Goal: Obtain resource: Obtain resource

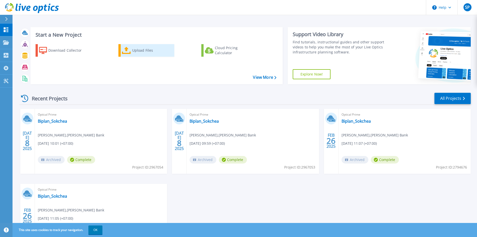
click at [147, 49] on div "Upload Files" at bounding box center [152, 50] width 40 height 10
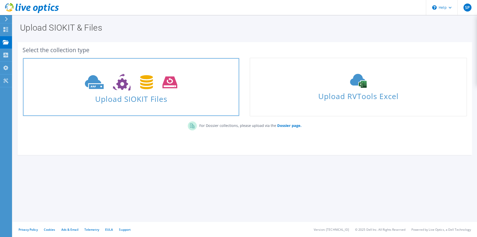
click at [147, 88] on icon at bounding box center [131, 82] width 92 height 17
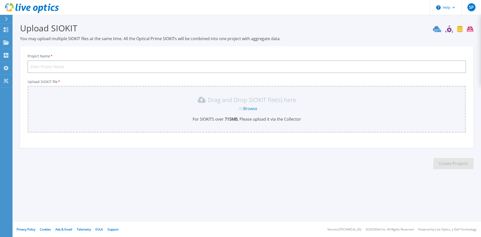
click at [113, 69] on input "Project Name *" at bounding box center [247, 66] width 438 height 13
type input "HF Bank Project"
click at [254, 109] on link "Browse" at bounding box center [250, 109] width 14 height 6
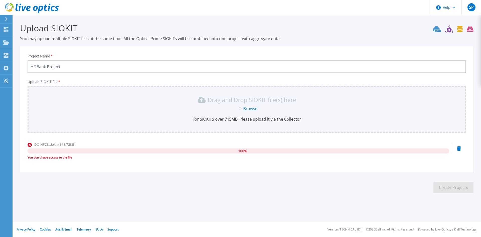
click at [252, 108] on link "Browse" at bounding box center [250, 109] width 14 height 6
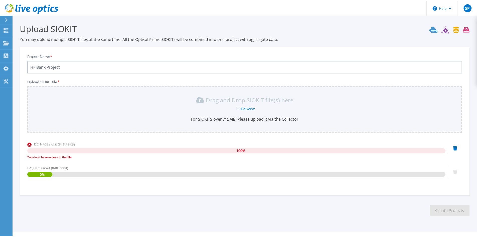
scroll to position [11, 0]
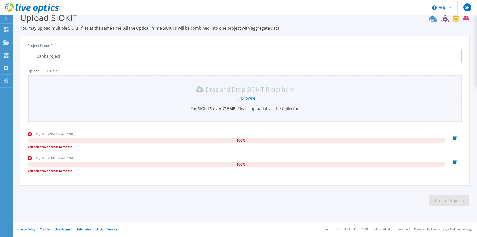
click at [452, 136] on div "DC_HFCB.siokit (848.72KB) 100 % You don't have access to the file" at bounding box center [245, 141] width 434 height 21
click at [455, 136] on icon at bounding box center [455, 137] width 4 height 5
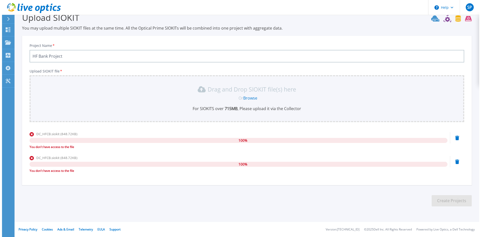
scroll to position [0, 0]
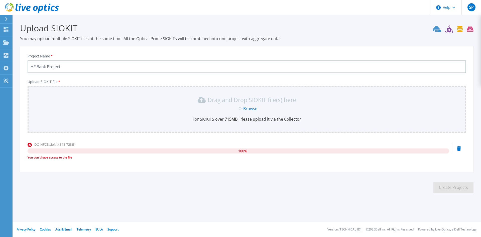
click at [457, 149] on icon at bounding box center [459, 148] width 4 height 5
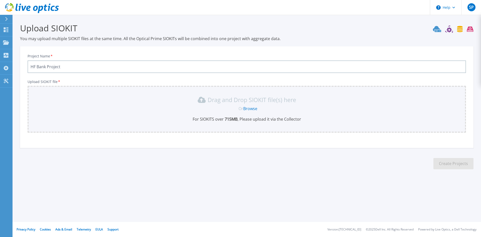
drag, startPoint x: 323, startPoint y: 187, endPoint x: 255, endPoint y: 6, distance: 193.6
click at [323, 186] on div "Upload SIOKIT You may upload multiple SIOKIT files at the same time. All the Op…" at bounding box center [240, 100] width 481 height 200
click at [440, 29] on icon at bounding box center [453, 29] width 41 height 8
click at [7, 18] on icon at bounding box center [6, 19] width 3 height 4
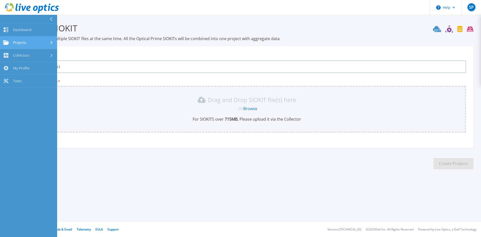
click at [29, 47] on link "Projects Projects" at bounding box center [28, 42] width 57 height 13
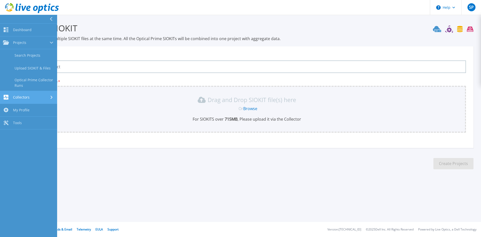
click at [24, 100] on link "Collectors Collectors" at bounding box center [28, 97] width 57 height 13
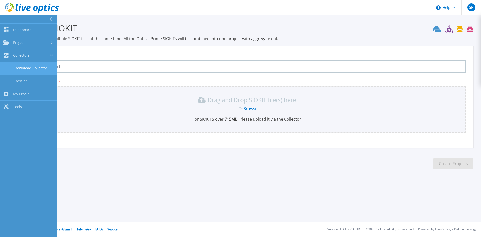
click at [35, 64] on link "Download Collector" at bounding box center [28, 68] width 57 height 13
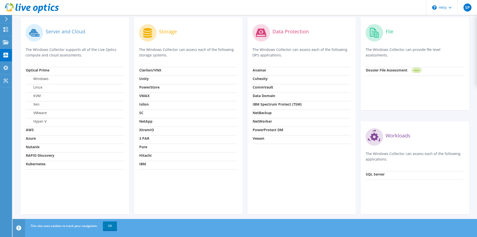
scroll to position [50, 0]
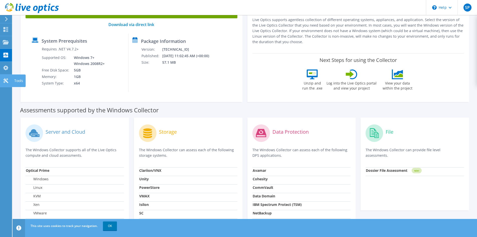
click at [6, 80] on use at bounding box center [5, 80] width 5 height 5
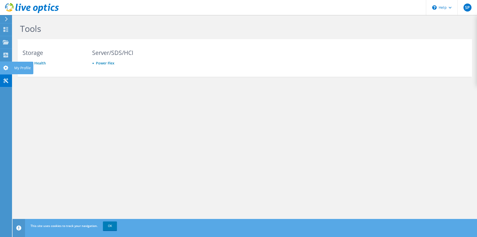
click at [4, 68] on use at bounding box center [5, 67] width 5 height 5
click at [7, 32] on div at bounding box center [6, 30] width 6 height 6
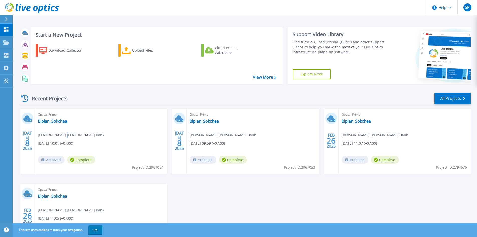
click at [64, 137] on span "sokchea pone , Heng Feng Bank" at bounding box center [71, 135] width 66 height 6
click at [47, 120] on link "Biplan_Sokchea" at bounding box center [52, 120] width 29 height 5
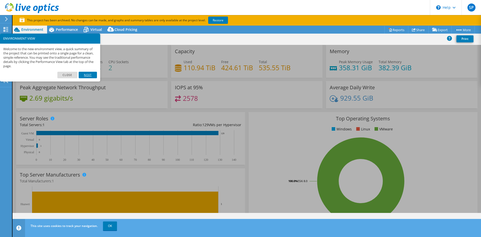
click at [85, 74] on link "Next" at bounding box center [88, 75] width 18 height 7
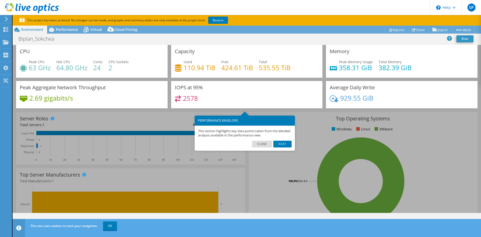
scroll to position [11, 0]
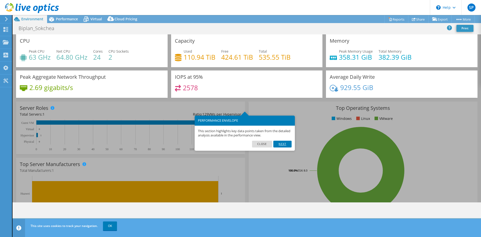
click at [280, 144] on link "Next" at bounding box center [282, 143] width 18 height 7
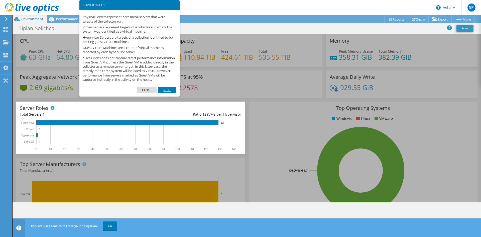
click at [173, 93] on link "Next" at bounding box center [167, 90] width 18 height 7
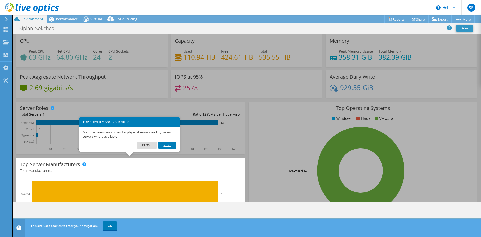
click at [168, 143] on link "Next" at bounding box center [167, 145] width 18 height 7
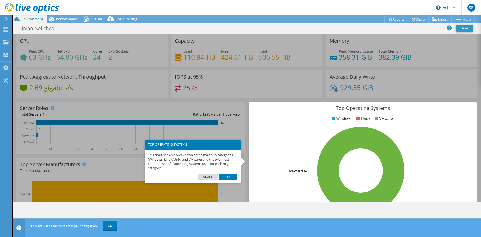
click at [225, 177] on link "Next" at bounding box center [228, 176] width 18 height 7
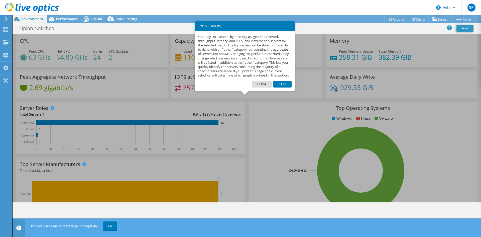
scroll to position [124, 0]
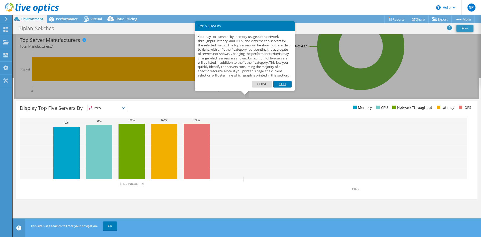
click at [288, 87] on link "Next" at bounding box center [282, 84] width 18 height 7
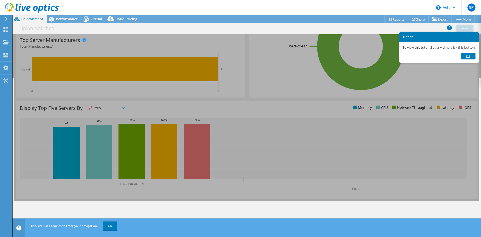
click at [468, 56] on link "Ok" at bounding box center [468, 56] width 15 height 7
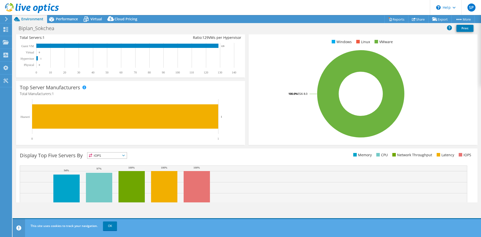
scroll to position [0, 0]
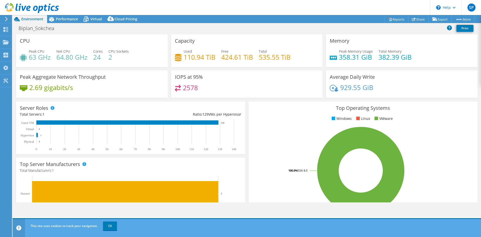
click at [6, 18] on use at bounding box center [6, 19] width 3 height 5
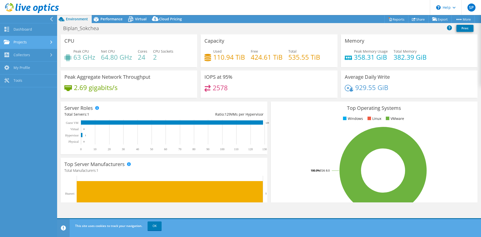
click at [26, 41] on link "Projects" at bounding box center [28, 42] width 57 height 13
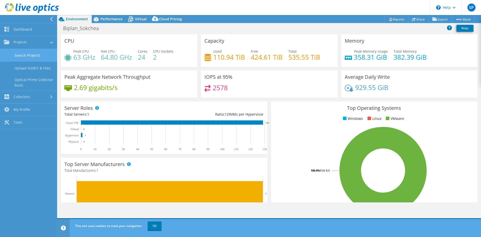
click at [27, 57] on link "Search Projects" at bounding box center [28, 55] width 57 height 13
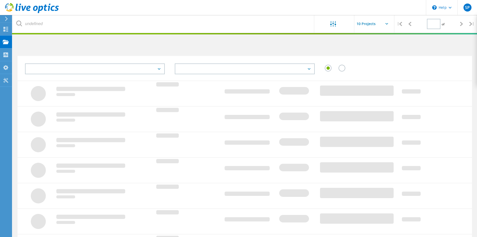
type input "1"
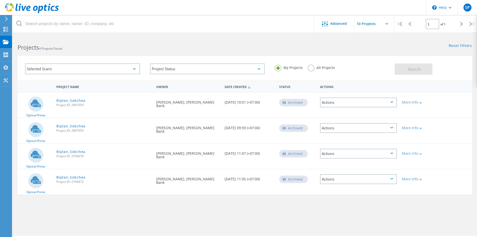
click at [161, 177] on div "Requested By sokchea pone, Heng Feng Bank" at bounding box center [188, 179] width 68 height 20
click at [67, 175] on link "Biplan_Sokchea" at bounding box center [70, 177] width 29 height 4
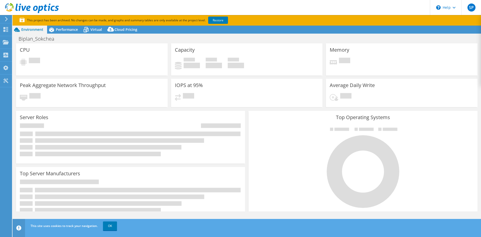
select select "USD"
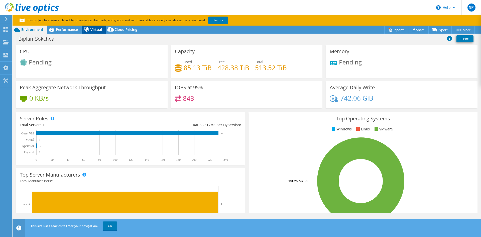
click at [95, 29] on span "Virtual" at bounding box center [96, 29] width 12 height 5
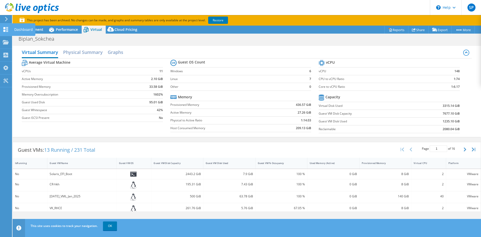
click at [5, 28] on use at bounding box center [6, 29] width 5 height 5
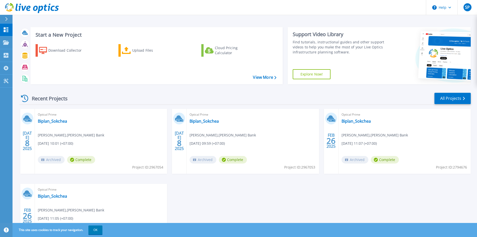
click at [7, 20] on icon at bounding box center [6, 19] width 3 height 4
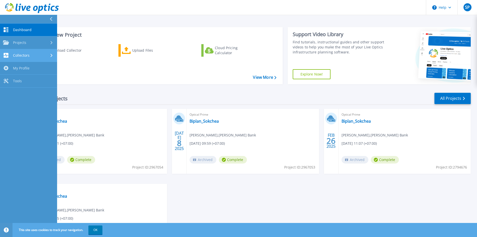
click at [37, 56] on div "Collectors" at bounding box center [28, 55] width 51 height 5
click at [29, 73] on link "Download Collector" at bounding box center [28, 68] width 57 height 13
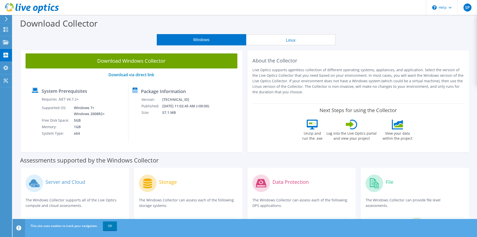
click at [322, 31] on div "Download Collector" at bounding box center [244, 24] width 459 height 19
click at [300, 41] on button "Linux" at bounding box center [290, 39] width 89 height 11
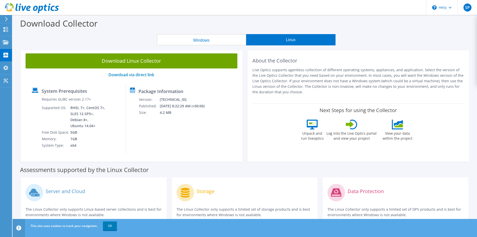
click at [12, 43] on div "SP End User sokchea pone sokchea.pone@biplanglobal.com Heng Feng Bank My Profil…" at bounding box center [238, 147] width 477 height 295
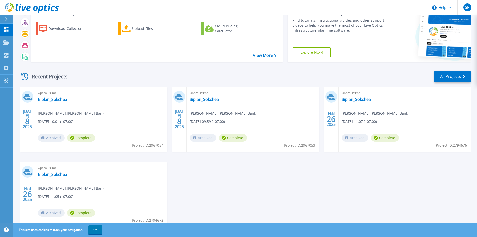
scroll to position [41, 0]
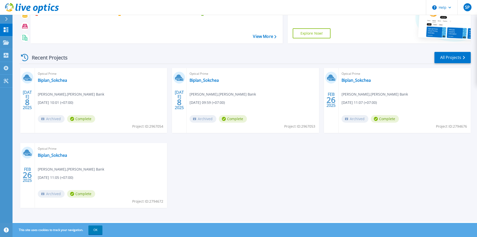
click at [5, 16] on div at bounding box center [9, 19] width 8 height 9
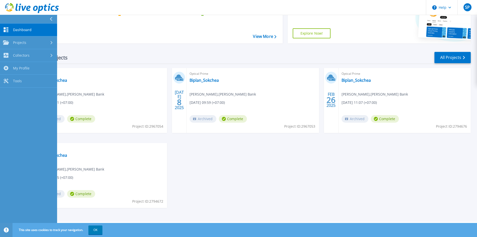
click at [12, 28] on link "Dashboard Dashboard" at bounding box center [28, 30] width 57 height 13
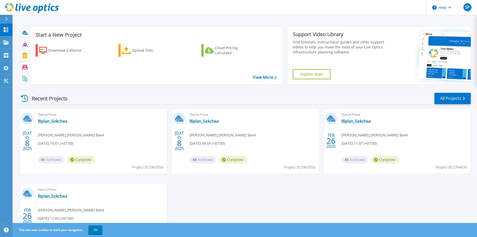
click at [66, 106] on div "Recent Projects All Projects [DATE] Optical Prime Biplan_Sokchea [PERSON_NAME] …" at bounding box center [244, 175] width 451 height 174
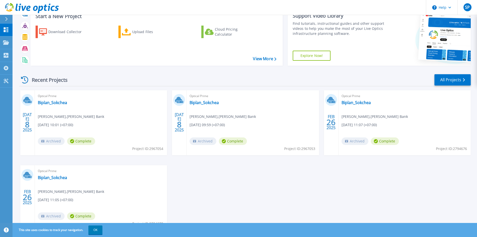
scroll to position [41, 0]
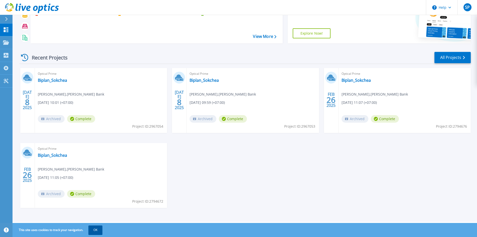
click at [92, 230] on button "OK" at bounding box center [95, 229] width 14 height 9
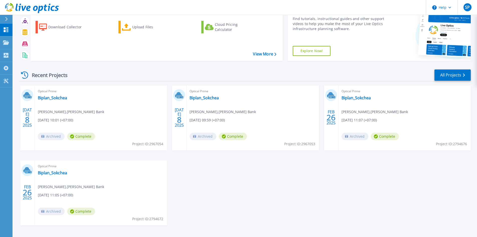
scroll to position [0, 0]
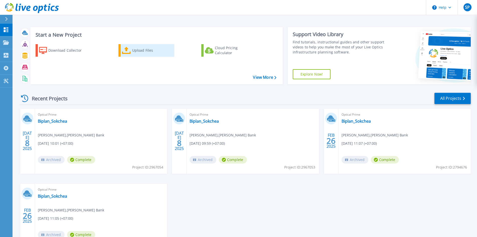
click at [135, 50] on div "Upload Files" at bounding box center [152, 50] width 40 height 10
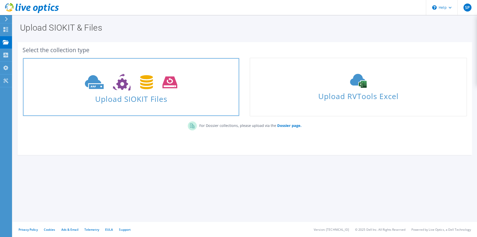
click at [98, 84] on icon at bounding box center [131, 82] width 92 height 17
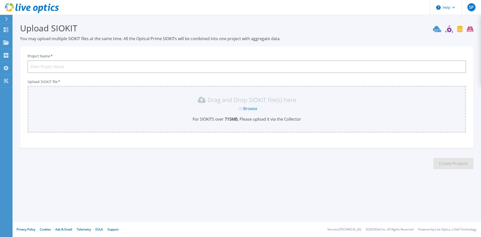
click at [252, 107] on link "Browse" at bounding box center [250, 109] width 14 height 6
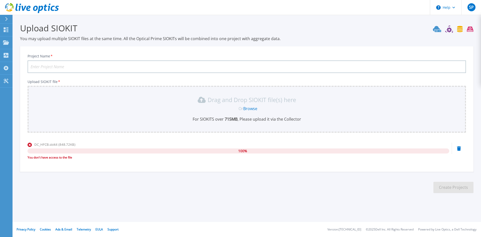
click at [190, 65] on input "Project Name *" at bounding box center [247, 66] width 438 height 13
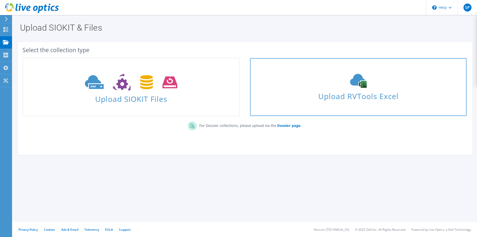
click at [354, 95] on span "Upload RVTools Excel" at bounding box center [358, 94] width 216 height 11
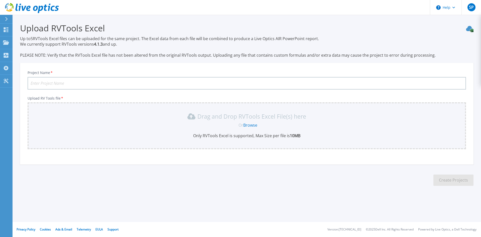
click at [10, 15] on div at bounding box center [9, 19] width 8 height 9
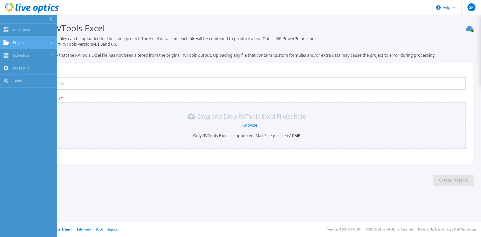
click at [31, 41] on div "Projects" at bounding box center [28, 42] width 51 height 5
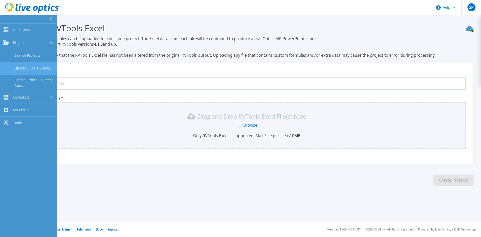
click at [33, 66] on link "Upload SIOKIT & Files" at bounding box center [28, 68] width 57 height 13
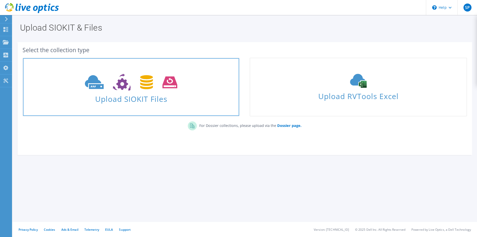
click at [137, 84] on icon at bounding box center [131, 82] width 92 height 17
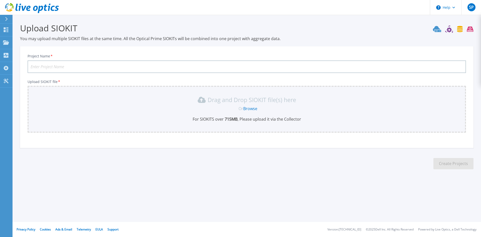
click at [252, 107] on link "Browse" at bounding box center [250, 109] width 14 height 6
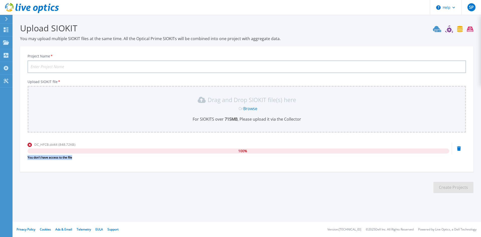
drag, startPoint x: 26, startPoint y: 156, endPoint x: 102, endPoint y: 156, distance: 75.9
click at [97, 157] on div "Project Name * Upload SIOKIT file * Drag and Drop SIOKIT file(s) here Or Browse…" at bounding box center [246, 111] width 453 height 122
click at [253, 109] on link "Browse" at bounding box center [250, 109] width 14 height 6
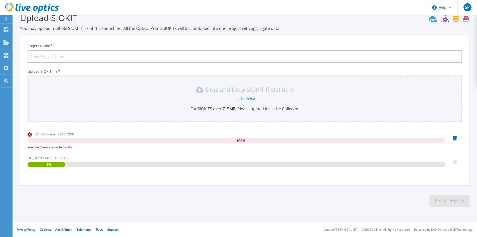
scroll to position [11, 0]
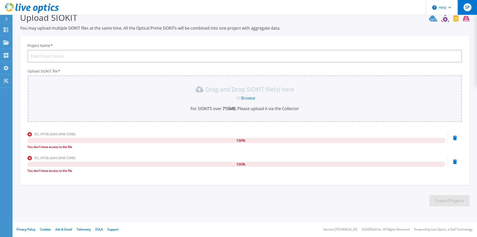
click at [469, 8] on span "SP" at bounding box center [467, 7] width 5 height 4
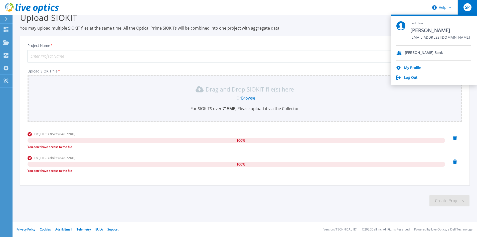
drag, startPoint x: 467, startPoint y: 38, endPoint x: 411, endPoint y: 42, distance: 56.8
click at [411, 42] on div "End User sokchea pone sokchea.pone@biplanglobal.com" at bounding box center [433, 33] width 75 height 24
copy span "[EMAIL_ADDRESS][DOMAIN_NAME]"
click at [419, 52] on p "[PERSON_NAME] Bank" at bounding box center [424, 53] width 38 height 5
click at [408, 54] on p "[PERSON_NAME] Bank" at bounding box center [424, 53] width 38 height 5
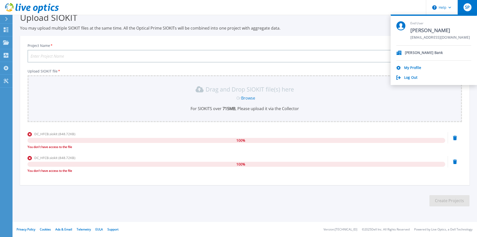
click at [399, 52] on icon at bounding box center [398, 53] width 5 height 4
click at [419, 52] on p "[PERSON_NAME] Bank" at bounding box center [424, 53] width 38 height 5
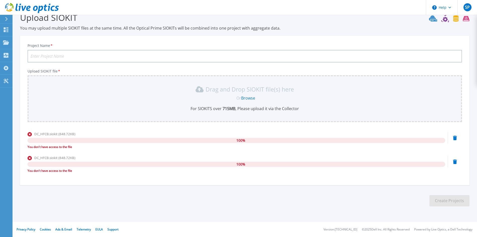
click at [335, 28] on p "You may upload multiple SIOKIT files at the same time. All the Optical Prime SI…" at bounding box center [244, 28] width 449 height 6
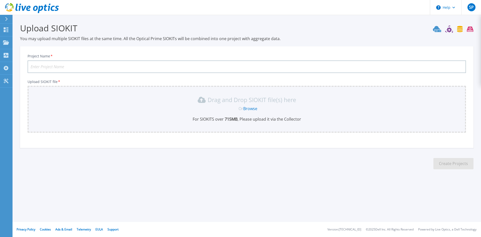
click at [250, 107] on link "Browse" at bounding box center [250, 109] width 14 height 6
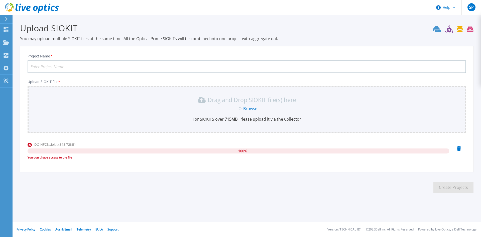
click at [6, 18] on icon at bounding box center [6, 19] width 3 height 4
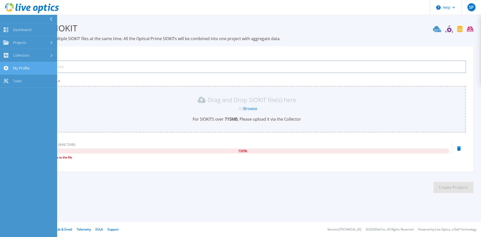
click at [19, 67] on span "My Profile" at bounding box center [21, 68] width 17 height 5
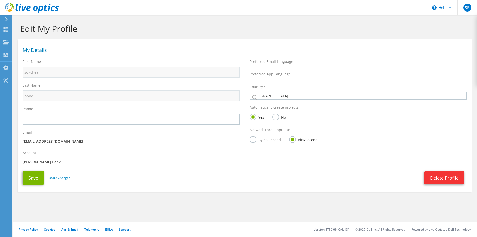
select select "113"
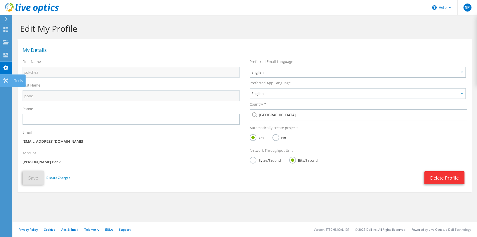
click at [5, 79] on use at bounding box center [5, 80] width 5 height 5
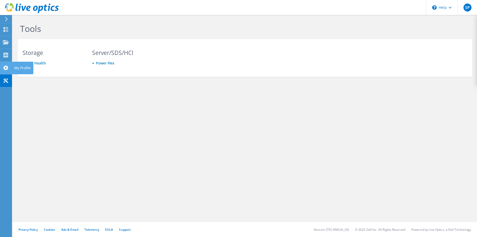
click at [4, 68] on use at bounding box center [5, 67] width 5 height 5
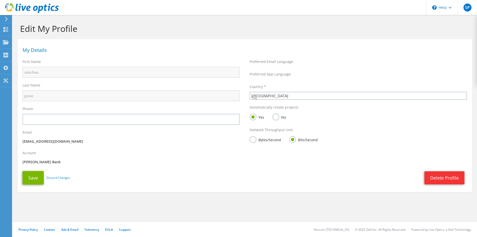
select select "113"
click at [6, 54] on use at bounding box center [6, 55] width 5 height 5
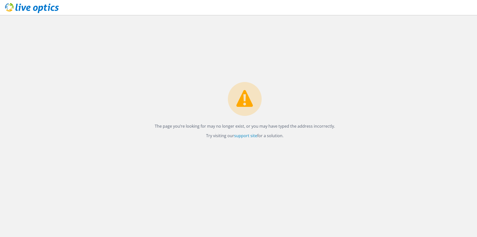
click at [13, 5] on icon at bounding box center [32, 8] width 54 height 10
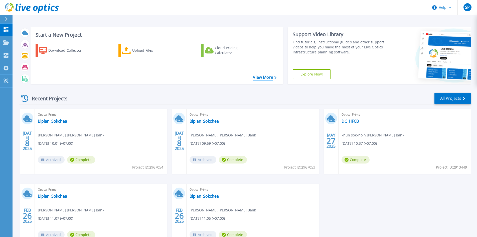
click at [266, 78] on link "View More" at bounding box center [264, 77] width 23 height 5
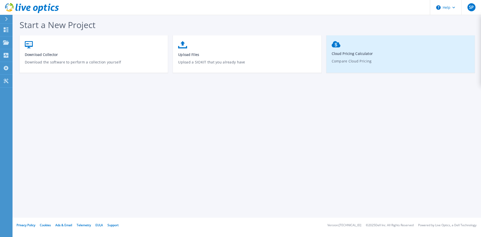
click at [351, 51] on span "Cloud Pricing Calculator" at bounding box center [400, 53] width 138 height 5
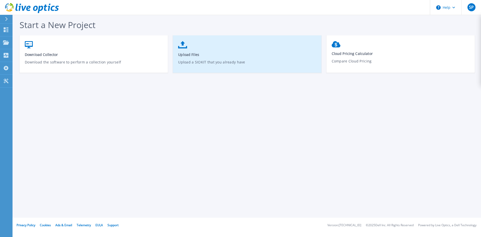
click at [214, 50] on link "Upload Files Upload a SIOKIT that you already have" at bounding box center [247, 57] width 148 height 36
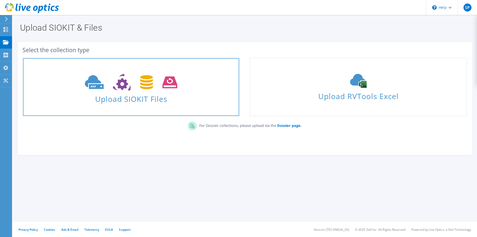
click at [132, 94] on span "Upload SIOKIT Files" at bounding box center [131, 97] width 216 height 11
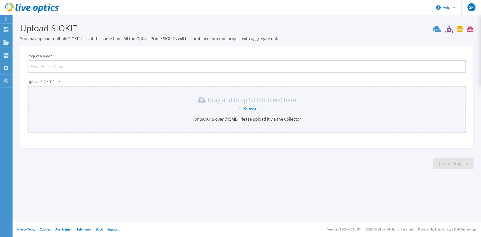
click at [254, 109] on link "Browse" at bounding box center [250, 109] width 14 height 6
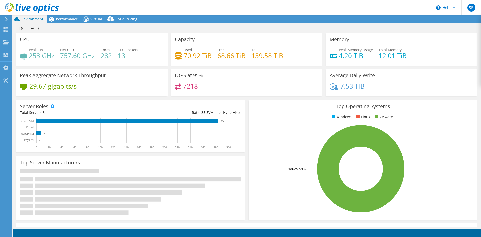
select select "USD"
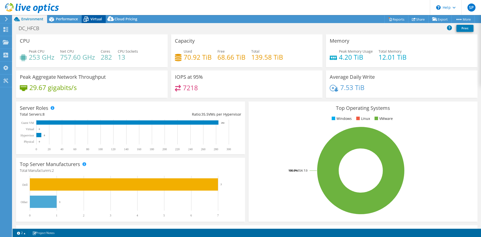
click at [94, 21] on span "Virtual" at bounding box center [96, 19] width 12 height 5
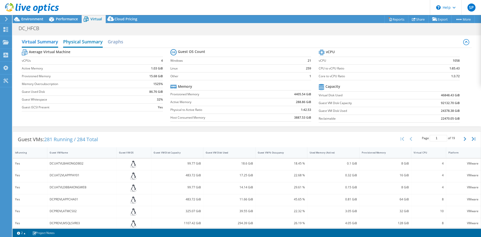
click at [70, 43] on h2 "Physical Summary" at bounding box center [83, 42] width 40 height 11
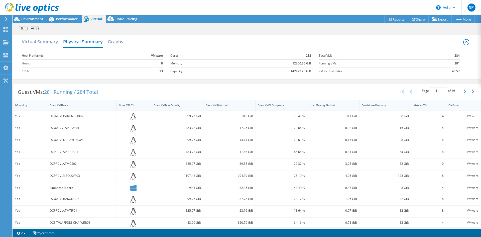
click at [159, 63] on td "8" at bounding box center [140, 63] width 45 height 8
click at [111, 39] on h2 "Graphs" at bounding box center [116, 42] width 16 height 11
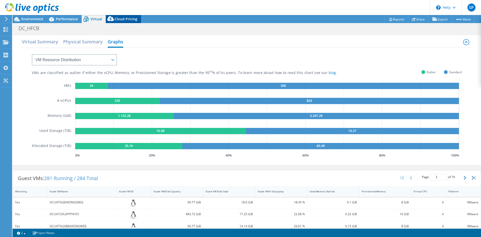
click at [122, 18] on span "Cloud Pricing" at bounding box center [125, 19] width 23 height 5
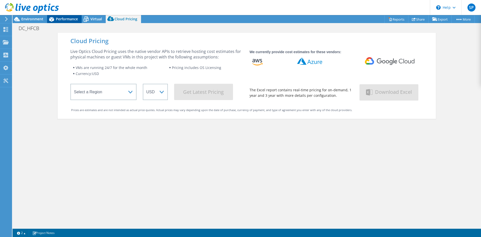
click at [67, 15] on div "Performance" at bounding box center [64, 19] width 35 height 8
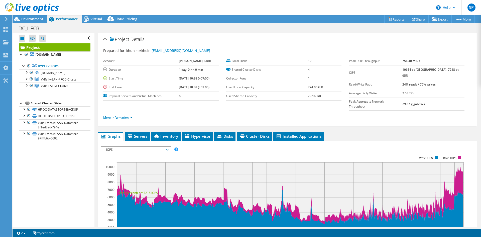
click at [155, 97] on label "Physical Servers and Virtual Machines" at bounding box center [141, 95] width 76 height 5
click at [122, 115] on link "More Information" at bounding box center [117, 117] width 29 height 4
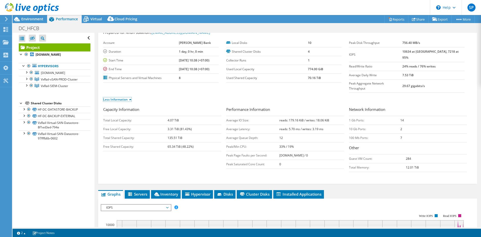
scroll to position [25, 0]
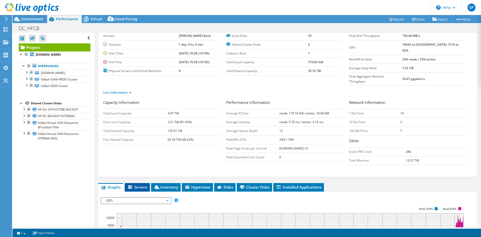
click at [142, 184] on span "Servers" at bounding box center [137, 186] width 20 height 5
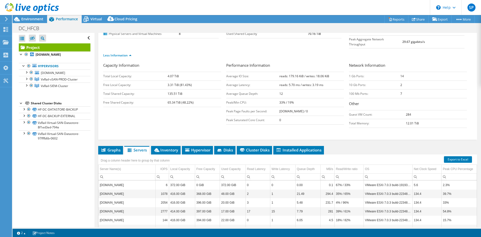
scroll to position [105, 0]
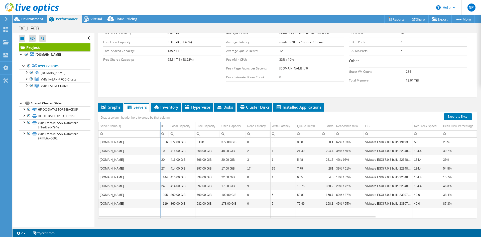
drag, startPoint x: 155, startPoint y: 116, endPoint x: 160, endPoint y: 116, distance: 4.5
click at [160, 116] on div "Drag a column header here to group by that column Server Name(s) IOPS Local Cap…" at bounding box center [287, 164] width 379 height 106
drag, startPoint x: 169, startPoint y: 116, endPoint x: 177, endPoint y: 116, distance: 7.8
click at [177, 116] on div "Drag a column header here to group by that column Server Name(s) IOPS Local Cap…" at bounding box center [287, 164] width 379 height 106
click at [196, 104] on span "Hypervisor" at bounding box center [197, 106] width 26 height 5
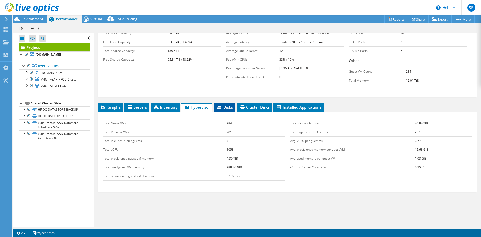
click at [228, 103] on li "Disks" at bounding box center [224, 107] width 21 height 9
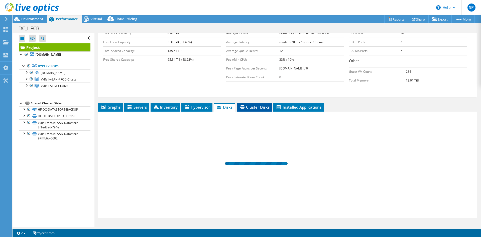
click at [246, 104] on span "Cluster Disks" at bounding box center [254, 106] width 30 height 5
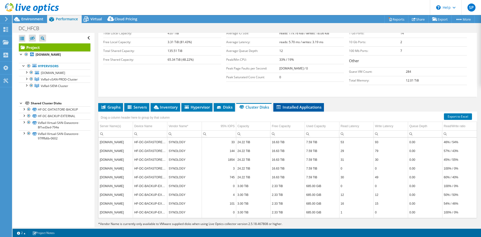
click at [303, 104] on span "Installed Applications" at bounding box center [299, 106] width 46 height 5
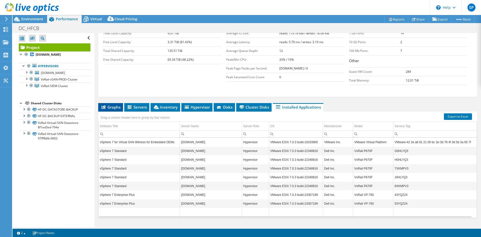
click at [107, 104] on span "Graphs" at bounding box center [111, 106] width 20 height 5
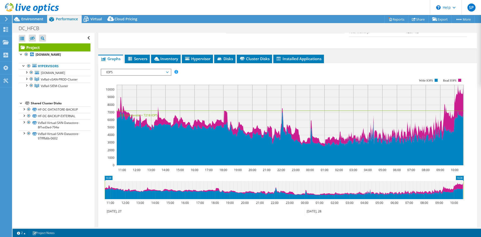
scroll to position [115, 0]
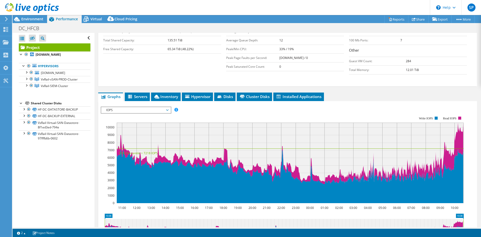
click at [99, 212] on section "IOPS Disk Throughput IO Size Latency Queue Depth CPU Percentage Memory Page Fau…" at bounding box center [287, 202] width 379 height 202
click at [98, 43] on div "Project Details Prepared for: khun sokkhoin, khunsokkhoin@hfcommercialbank.com …" at bounding box center [287, 1] width 379 height 169
click at [25, 133] on div at bounding box center [23, 132] width 5 height 5
click at [25, 115] on div at bounding box center [23, 115] width 5 height 5
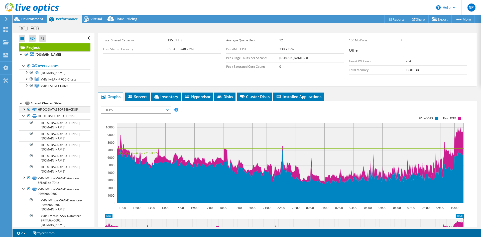
click at [24, 110] on div at bounding box center [23, 108] width 5 height 5
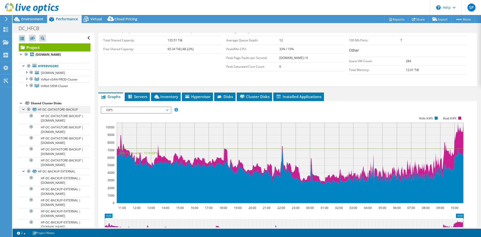
click at [24, 110] on div at bounding box center [23, 108] width 5 height 5
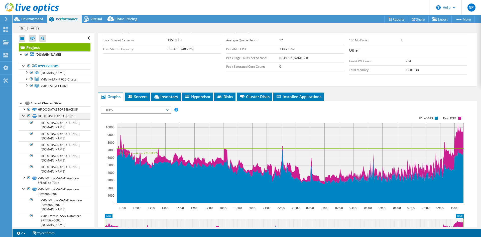
click at [24, 113] on div at bounding box center [23, 115] width 5 height 5
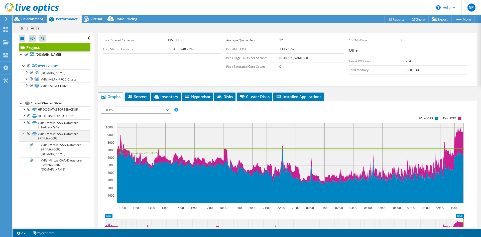
click at [22, 133] on div at bounding box center [23, 132] width 5 height 5
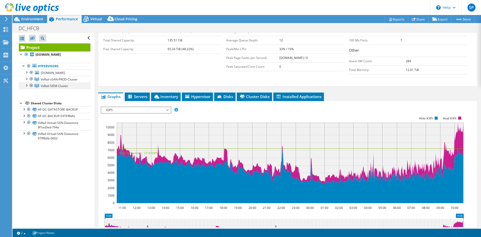
click at [28, 84] on div at bounding box center [26, 84] width 5 height 5
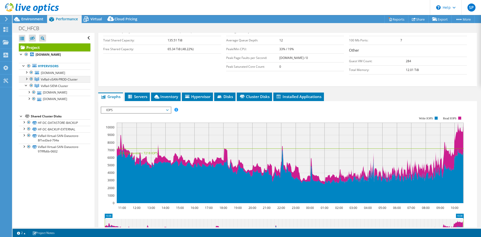
click at [27, 77] on div at bounding box center [26, 78] width 5 height 5
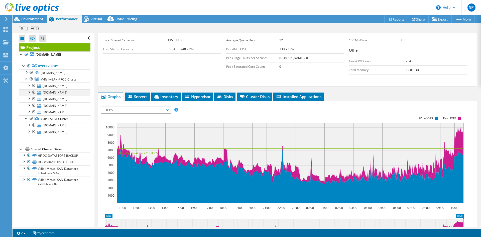
click at [31, 94] on div at bounding box center [28, 91] width 5 height 5
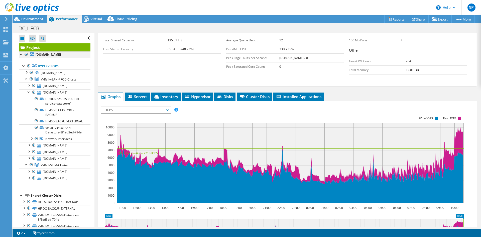
click at [23, 56] on div at bounding box center [21, 53] width 5 height 5
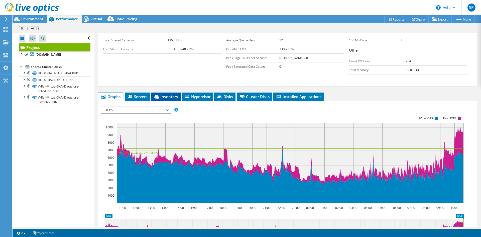
click at [171, 94] on span "Inventory" at bounding box center [165, 96] width 25 height 5
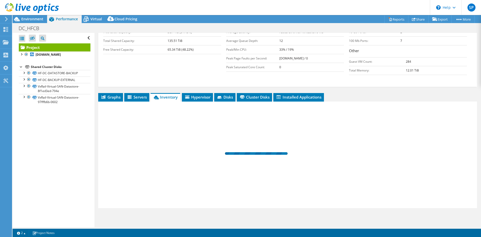
scroll to position [105, 0]
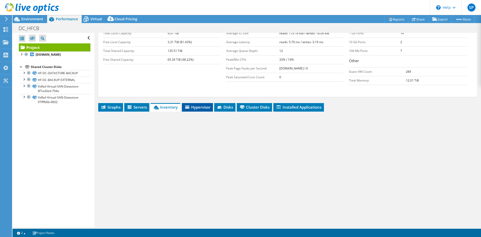
click at [190, 93] on div "Project Details Prepared for: khun sokkhoin, khunsokkhoin@hfcommercialbank.com …" at bounding box center [287, 82] width 386 height 309
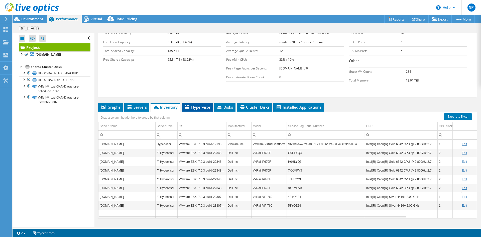
click at [194, 104] on span "Hypervisor" at bounding box center [197, 106] width 26 height 5
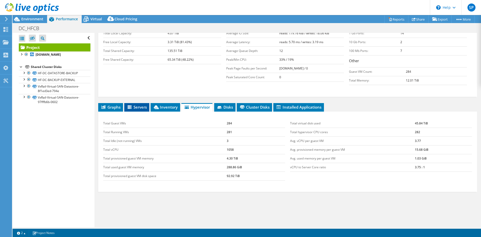
click at [132, 103] on li "Servers" at bounding box center [136, 107] width 25 height 9
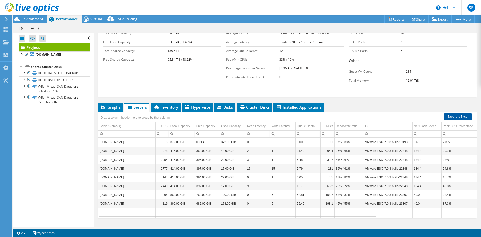
click at [453, 113] on link "Export to Excel" at bounding box center [458, 116] width 28 height 7
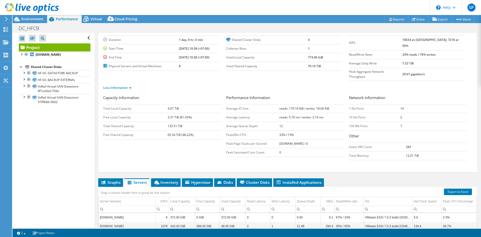
scroll to position [5, 0]
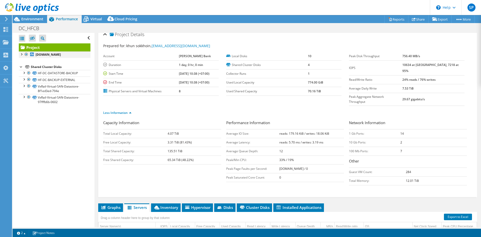
click at [22, 54] on div at bounding box center [21, 53] width 5 height 5
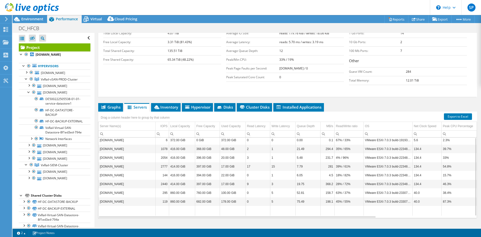
scroll to position [80, 0]
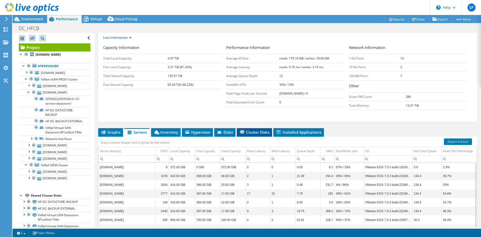
click at [253, 129] on span "Cluster Disks" at bounding box center [254, 131] width 30 height 5
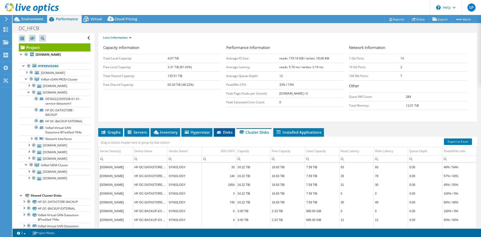
click at [228, 129] on span "Disks" at bounding box center [224, 131] width 16 height 5
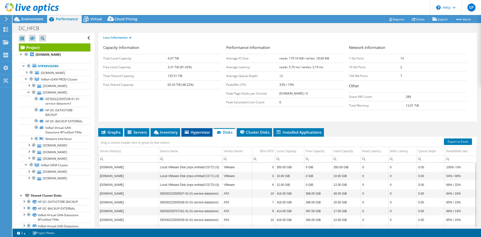
click at [195, 129] on span "Hypervisor" at bounding box center [197, 131] width 26 height 5
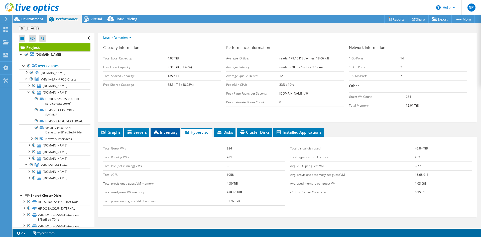
click at [165, 129] on span "Inventory" at bounding box center [165, 131] width 25 height 5
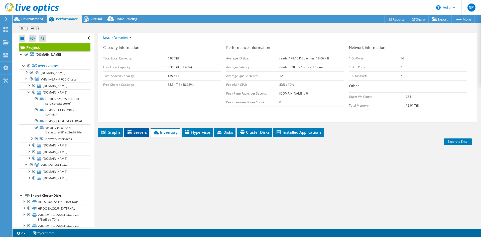
click at [130, 130] on icon at bounding box center [129, 132] width 5 height 4
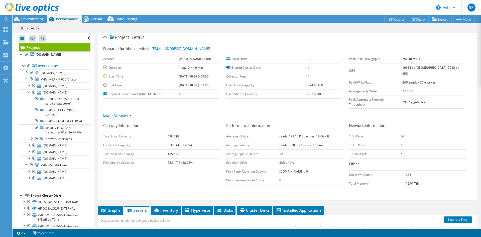
scroll to position [0, 0]
